Goal: Information Seeking & Learning: Check status

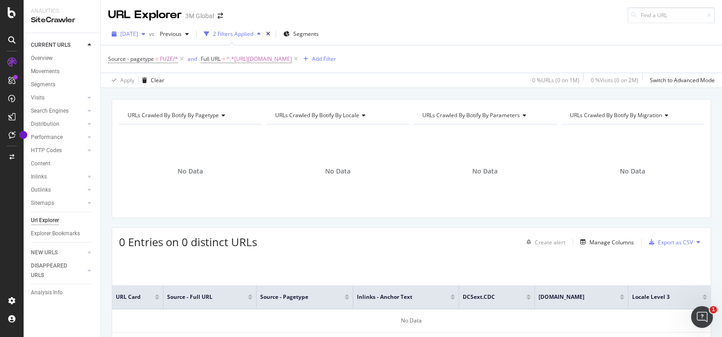
click at [145, 32] on icon "button" at bounding box center [144, 33] width 4 height 5
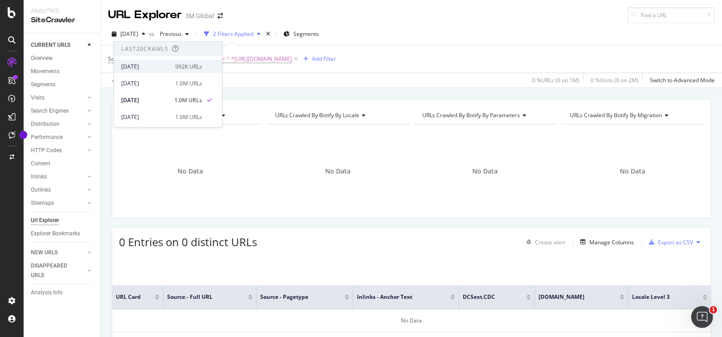
click at [182, 69] on div "992K URLs" at bounding box center [188, 66] width 27 height 8
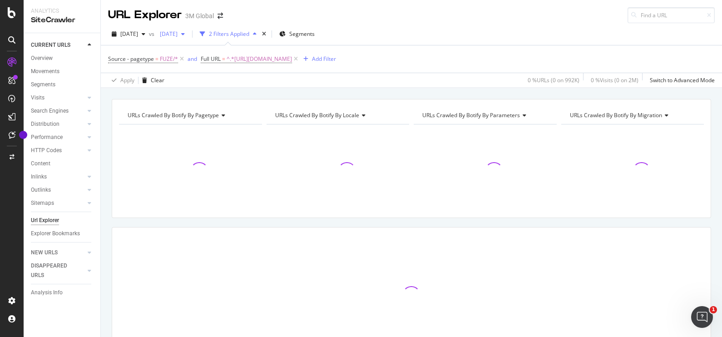
click at [178, 35] on span "[DATE]" at bounding box center [166, 34] width 21 height 8
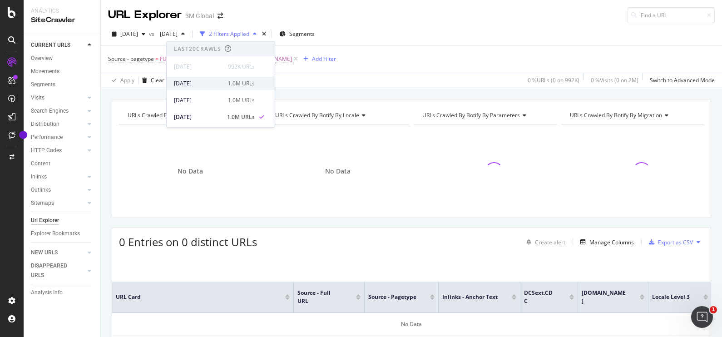
click at [209, 79] on div "[DATE]" at bounding box center [198, 83] width 49 height 8
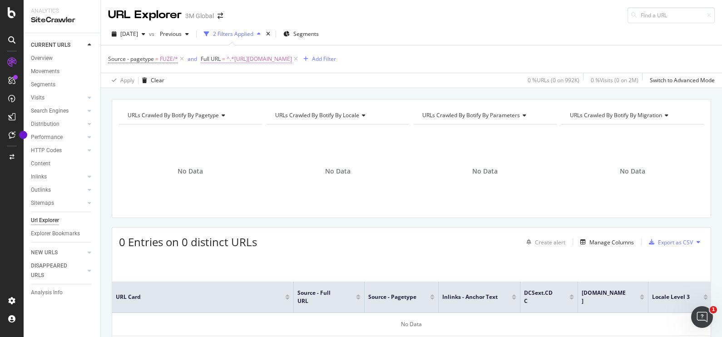
click at [292, 61] on span "^.*[URL][DOMAIN_NAME]" at bounding box center [259, 59] width 65 height 13
click at [298, 97] on div at bounding box center [301, 96] width 13 height 15
click at [272, 99] on input "text" at bounding box center [258, 96] width 99 height 15
paste input "[URL][DOMAIN_NAME][MEDICAL_DATA]"
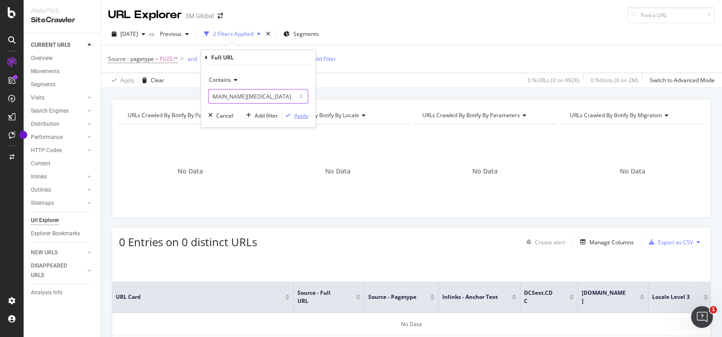
type input "[URL][DOMAIN_NAME][MEDICAL_DATA]"
click at [295, 116] on div "Apply" at bounding box center [301, 116] width 14 height 8
